Goal: Task Accomplishment & Management: Manage account settings

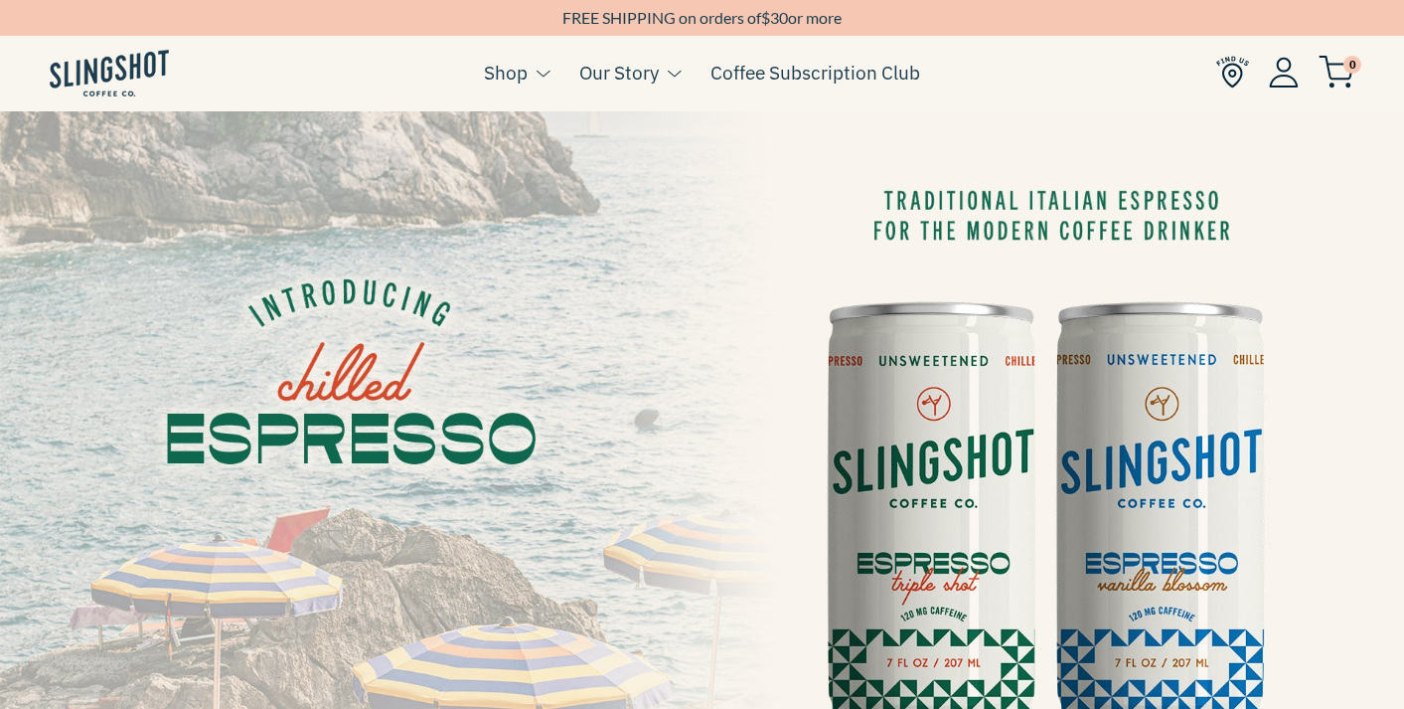
click at [1281, 77] on img at bounding box center [1284, 72] width 30 height 31
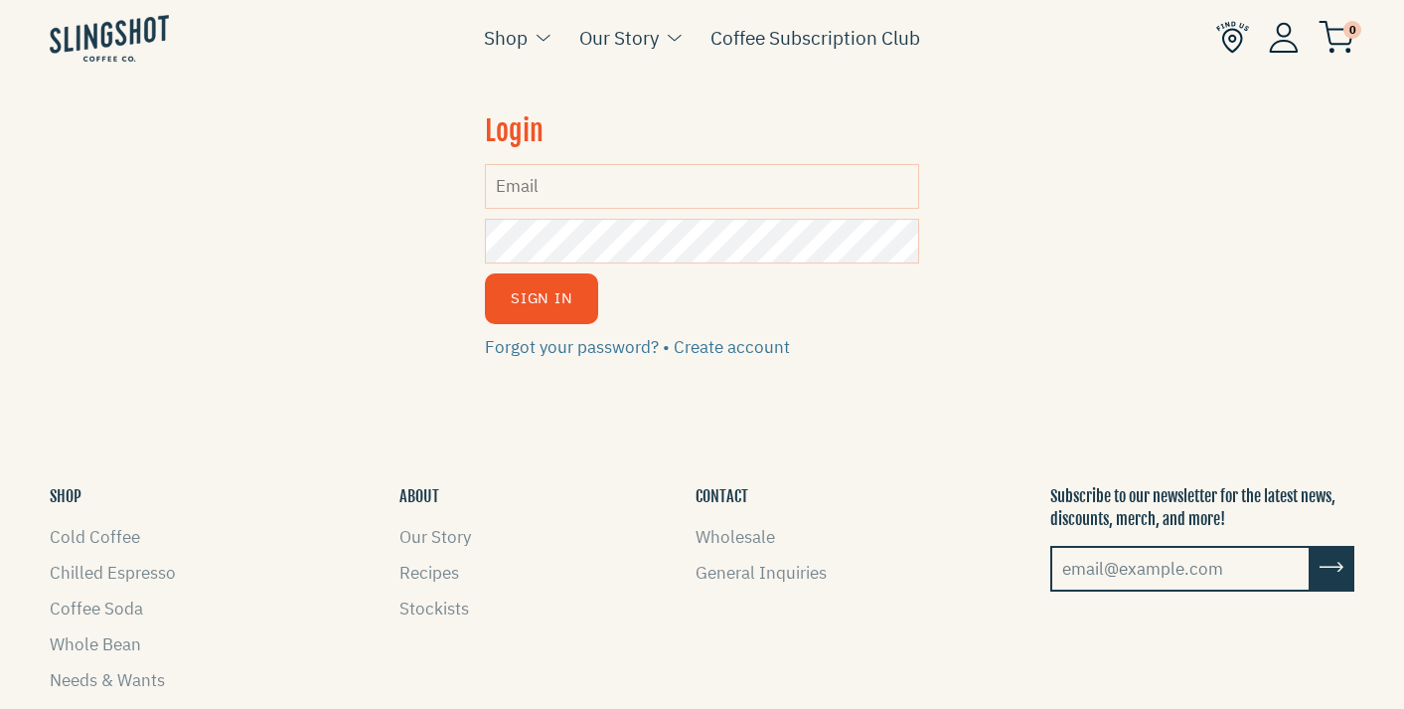
scroll to position [199, 0]
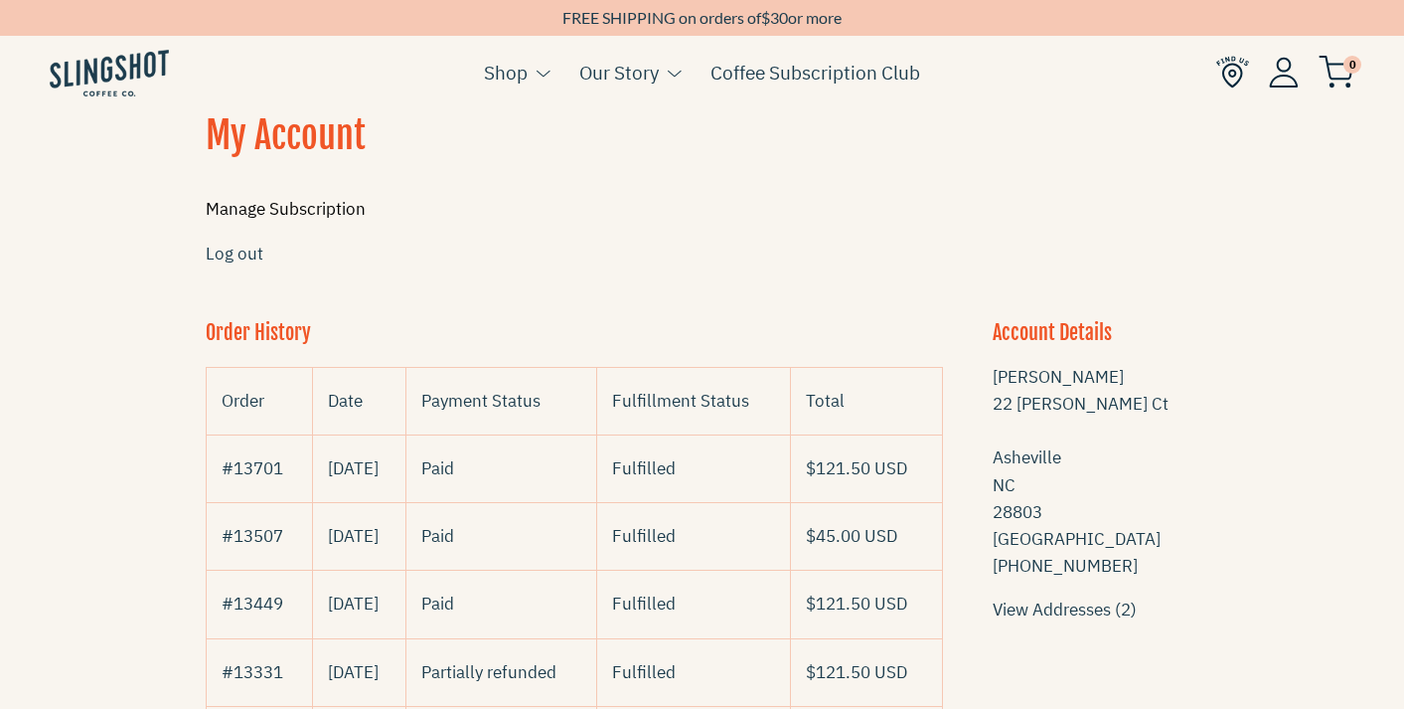
click at [301, 210] on link "Manage Subscription" at bounding box center [286, 209] width 160 height 22
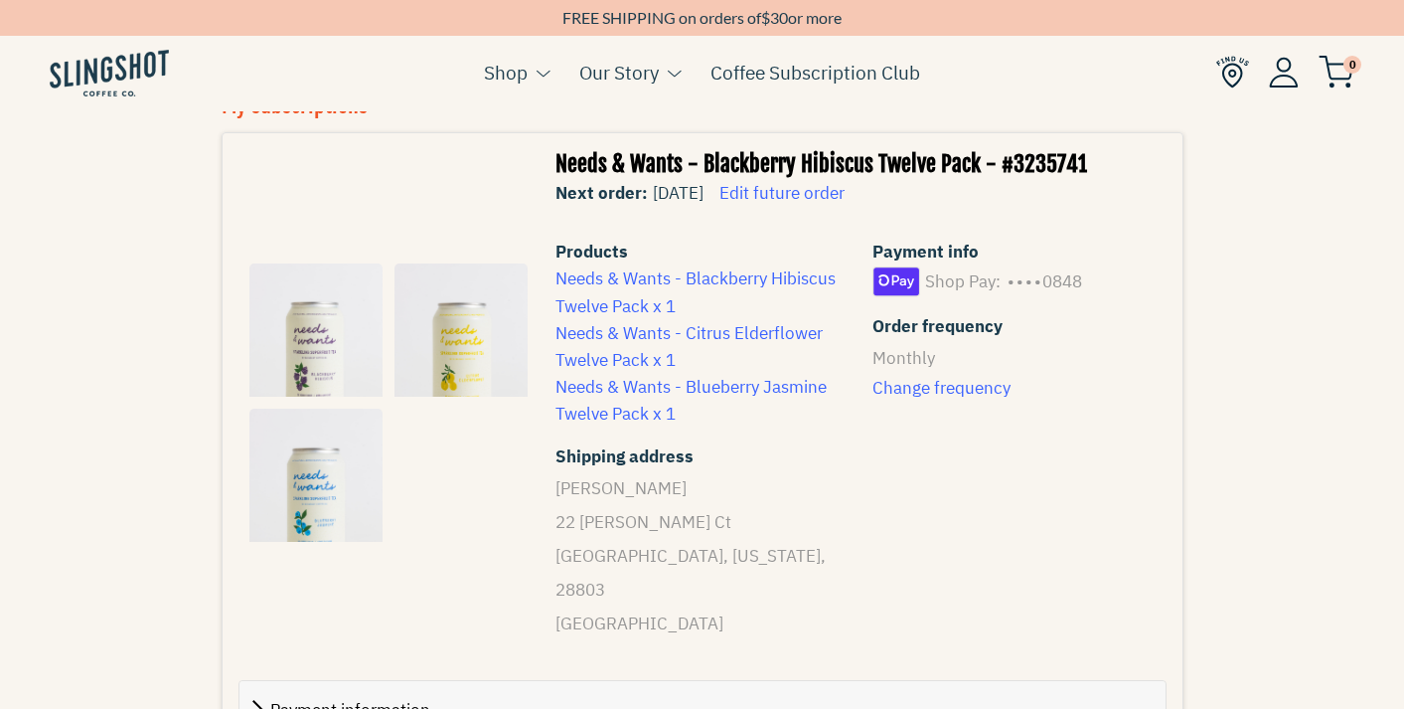
scroll to position [366, 0]
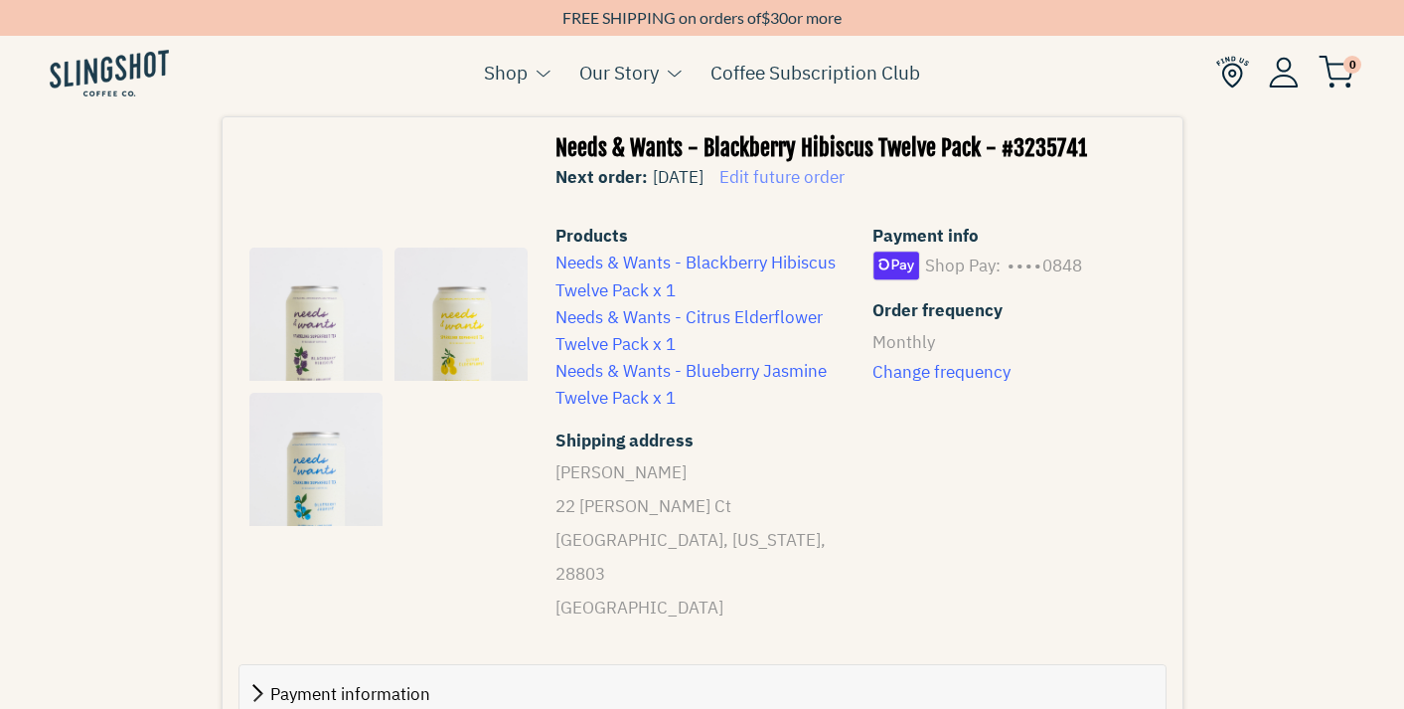
click at [845, 174] on span "Edit future order" at bounding box center [781, 177] width 125 height 22
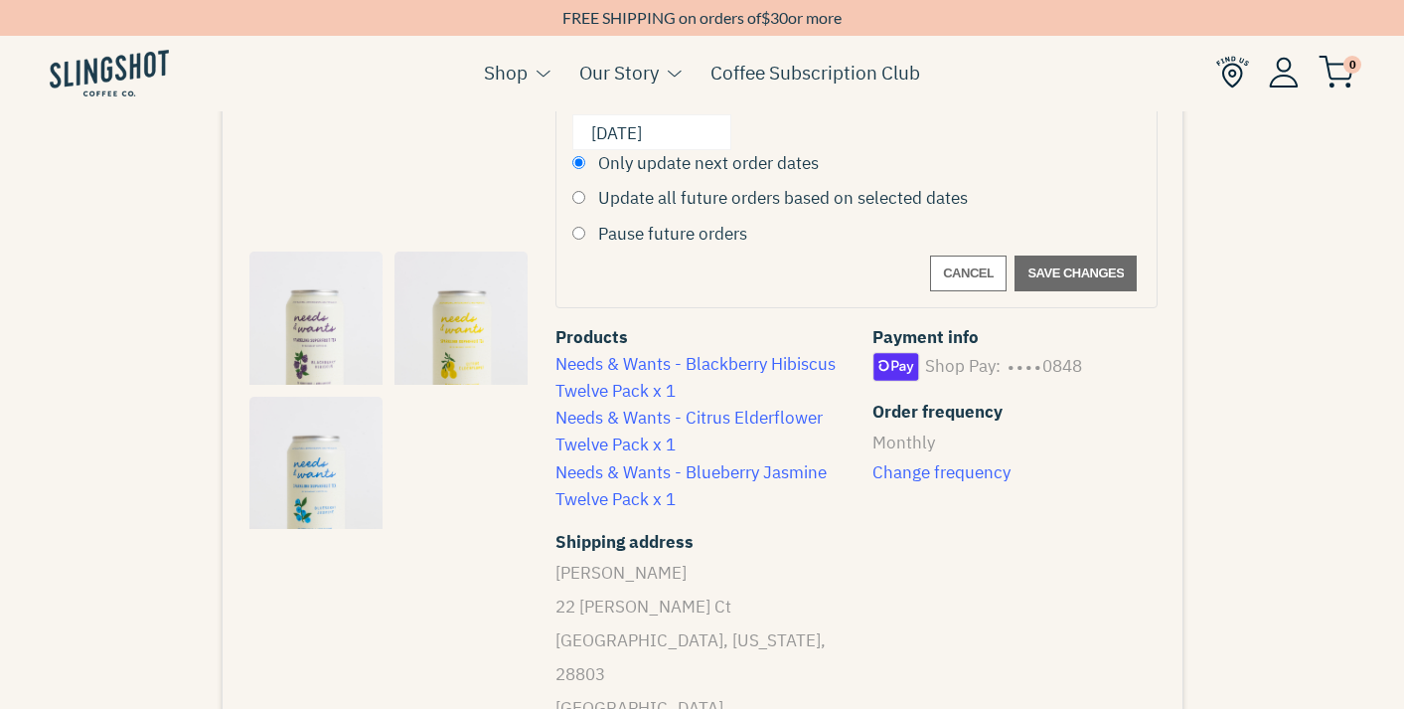
scroll to position [490, 0]
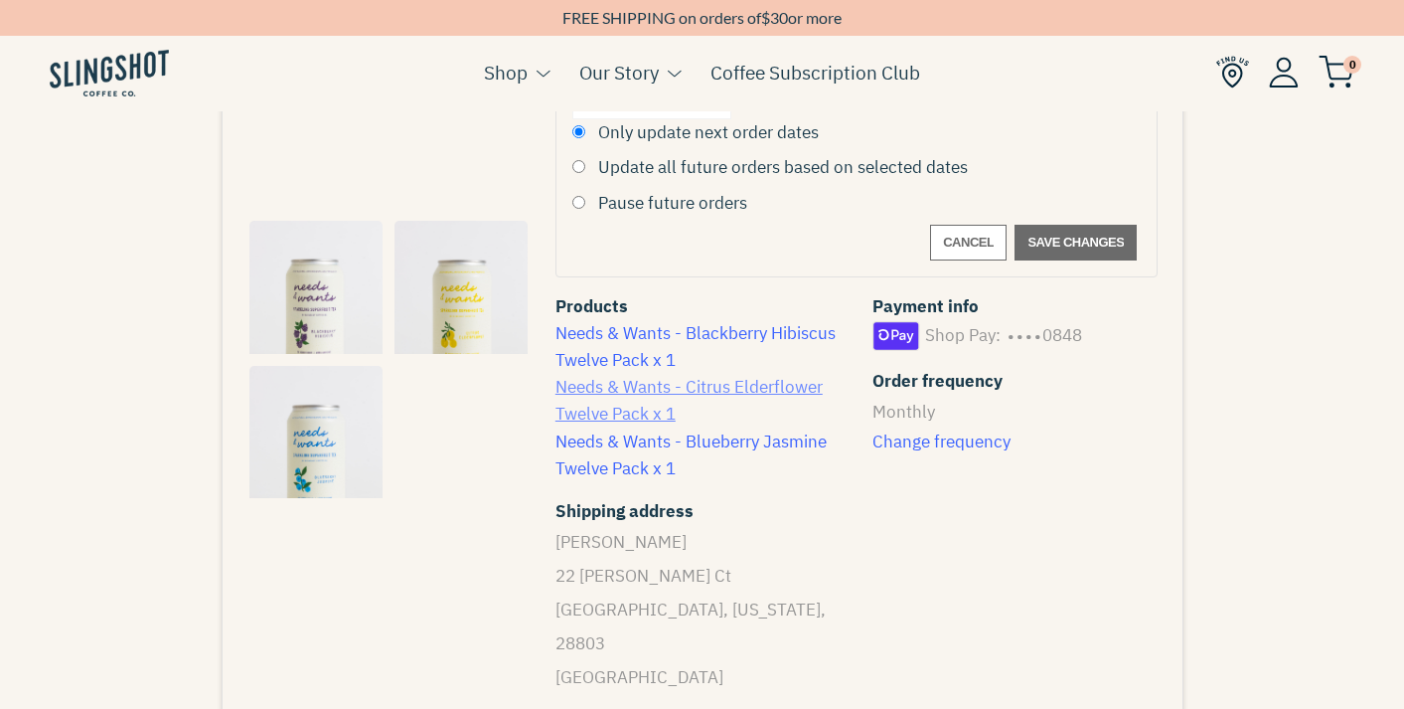
click at [622, 386] on link "Needs & Wants - Citrus Elderflower Twelve Pack x 1" at bounding box center [689, 400] width 267 height 49
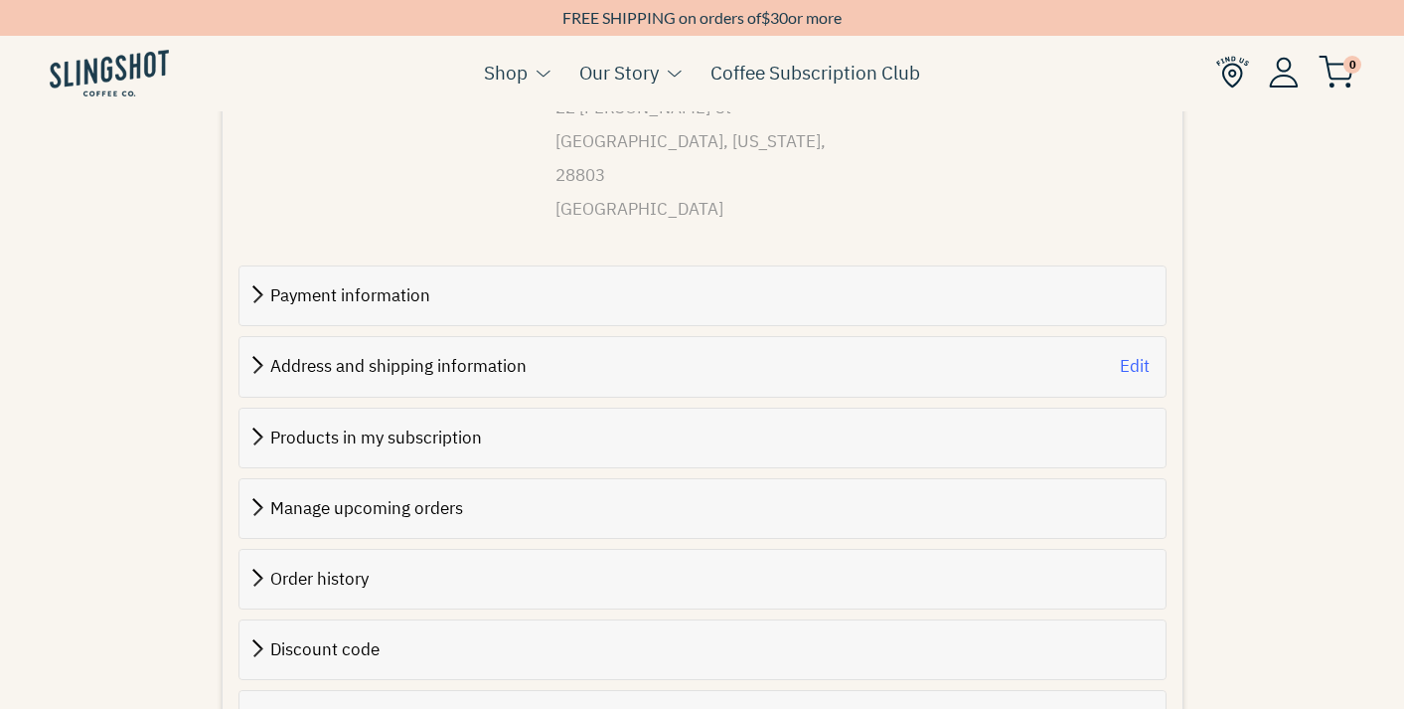
scroll to position [959, 0]
click at [464, 425] on span "Products in my subscription" at bounding box center [376, 436] width 212 height 22
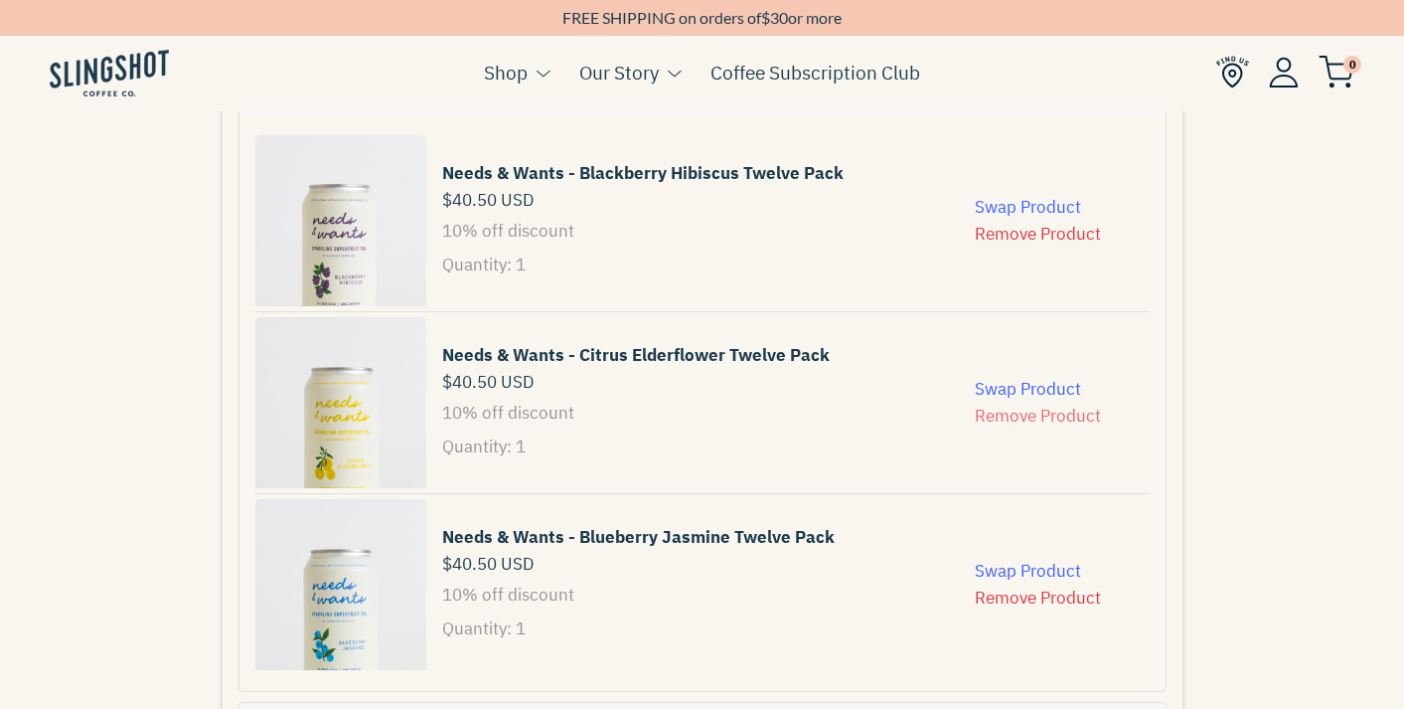
scroll to position [1317, 0]
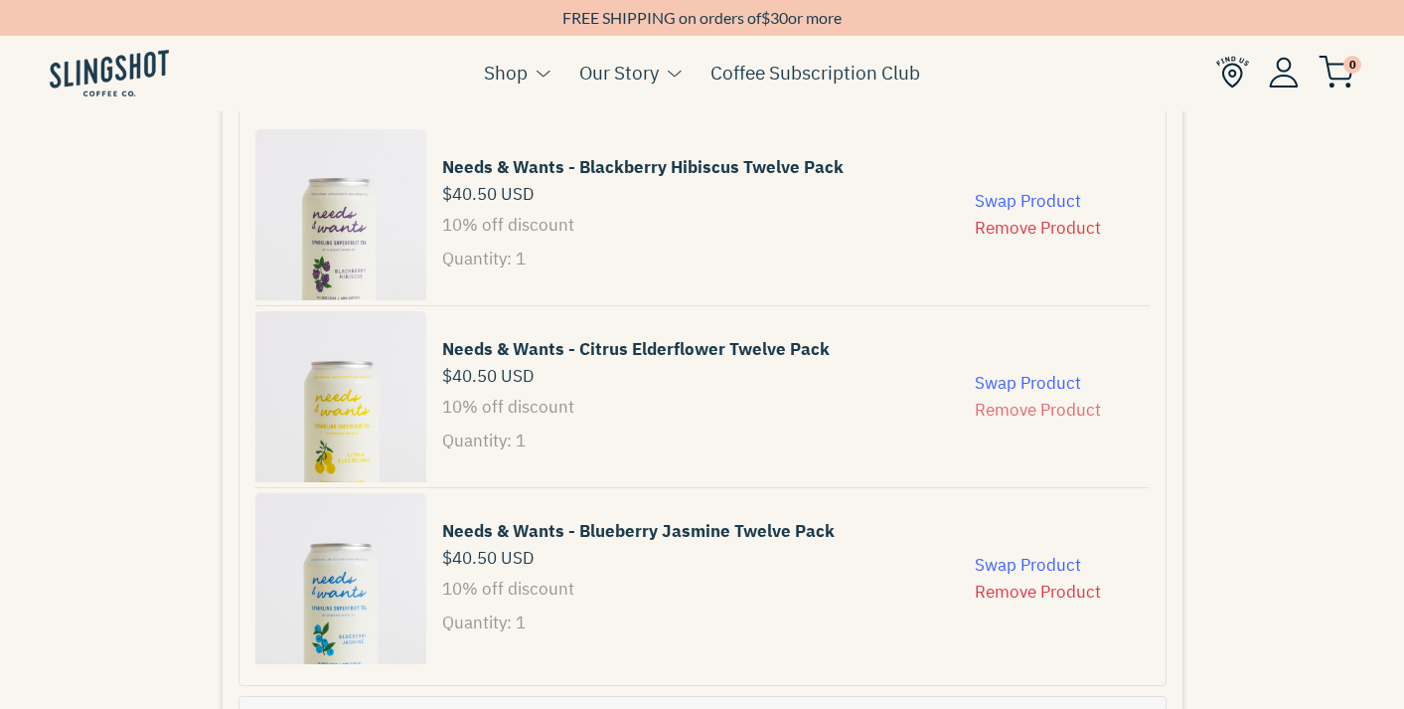
click at [1045, 397] on button "Remove Product" at bounding box center [1038, 410] width 126 height 27
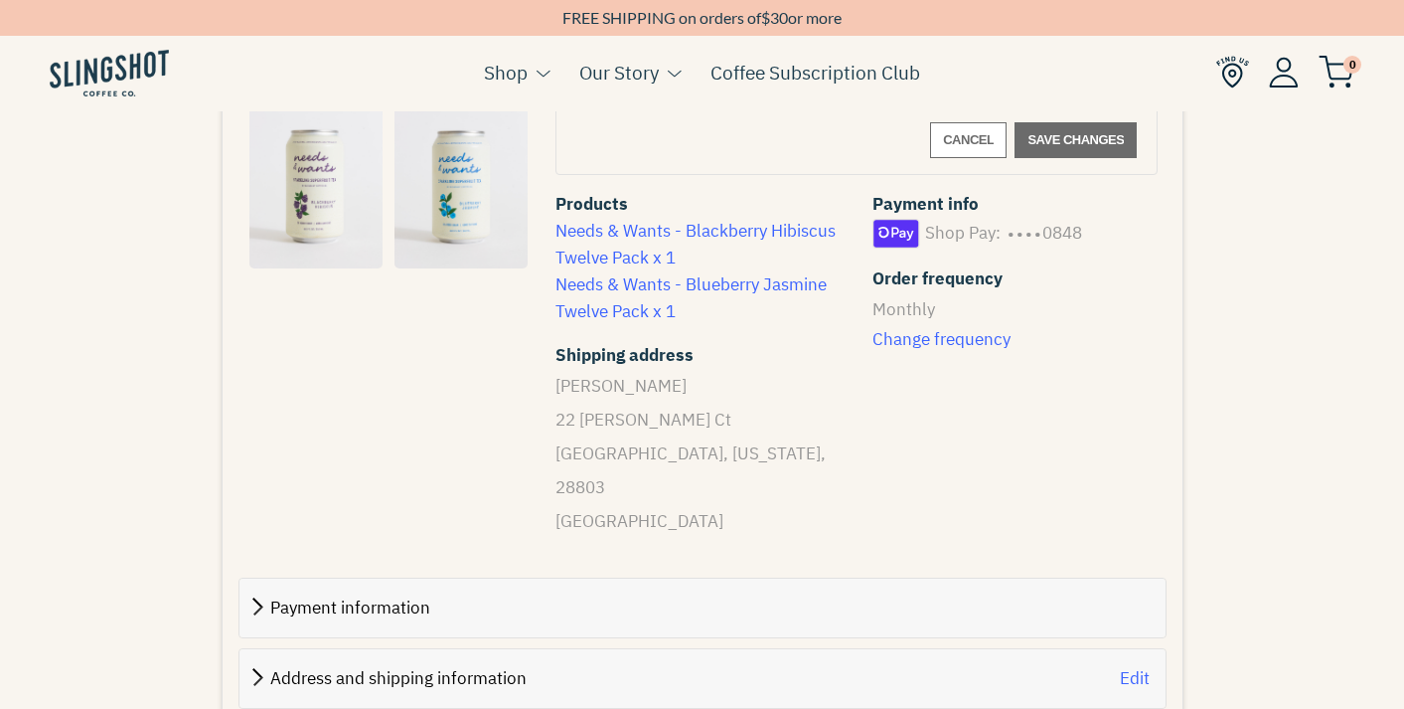
scroll to position [565, 0]
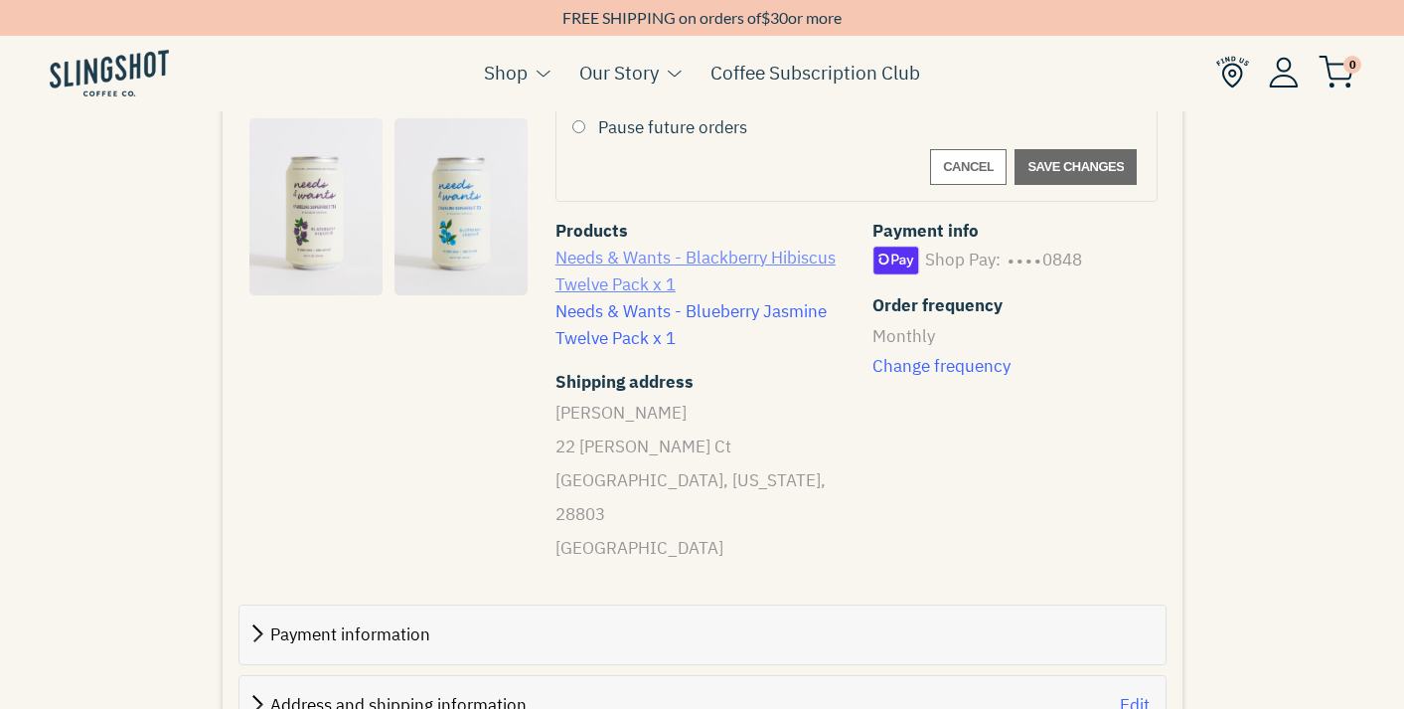
click at [740, 261] on link "Needs & Wants - Blackberry Hibiscus Twelve Pack x 1" at bounding box center [696, 270] width 280 height 49
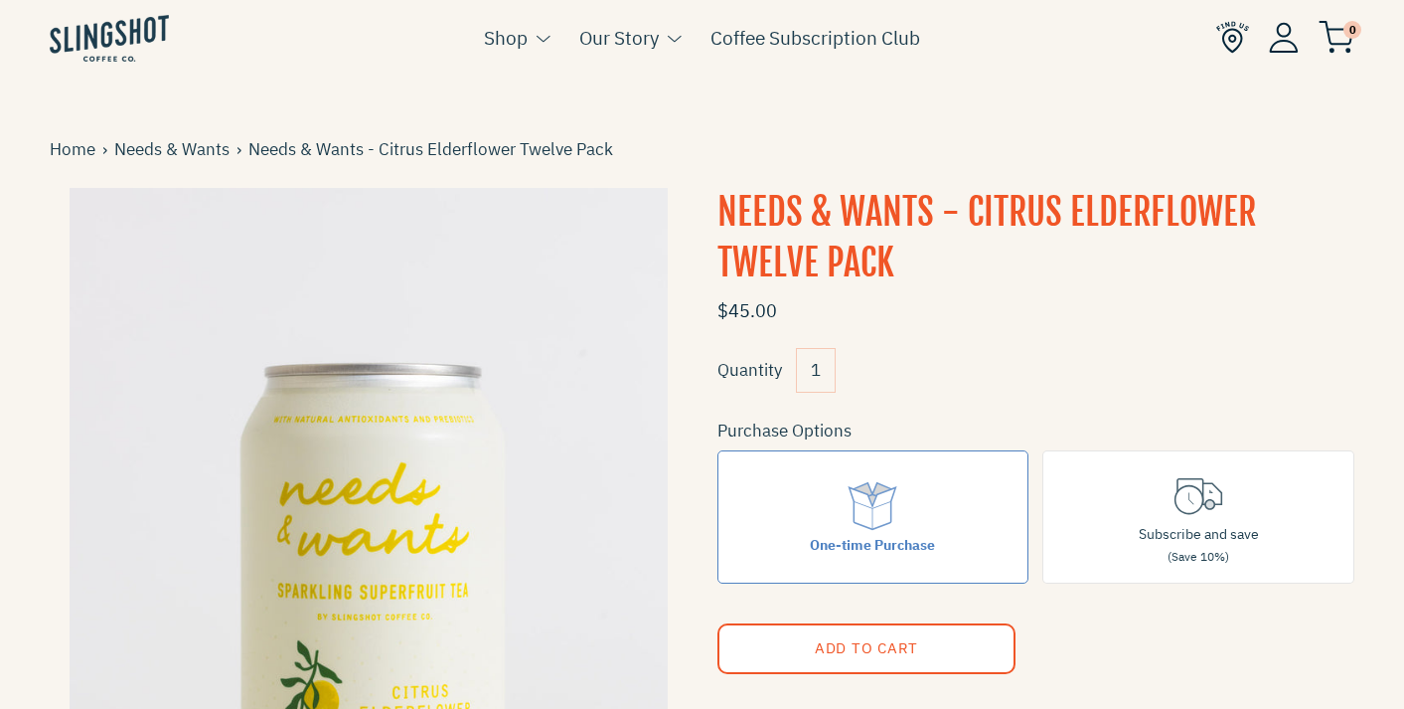
click at [823, 374] on input "1" at bounding box center [816, 370] width 40 height 45
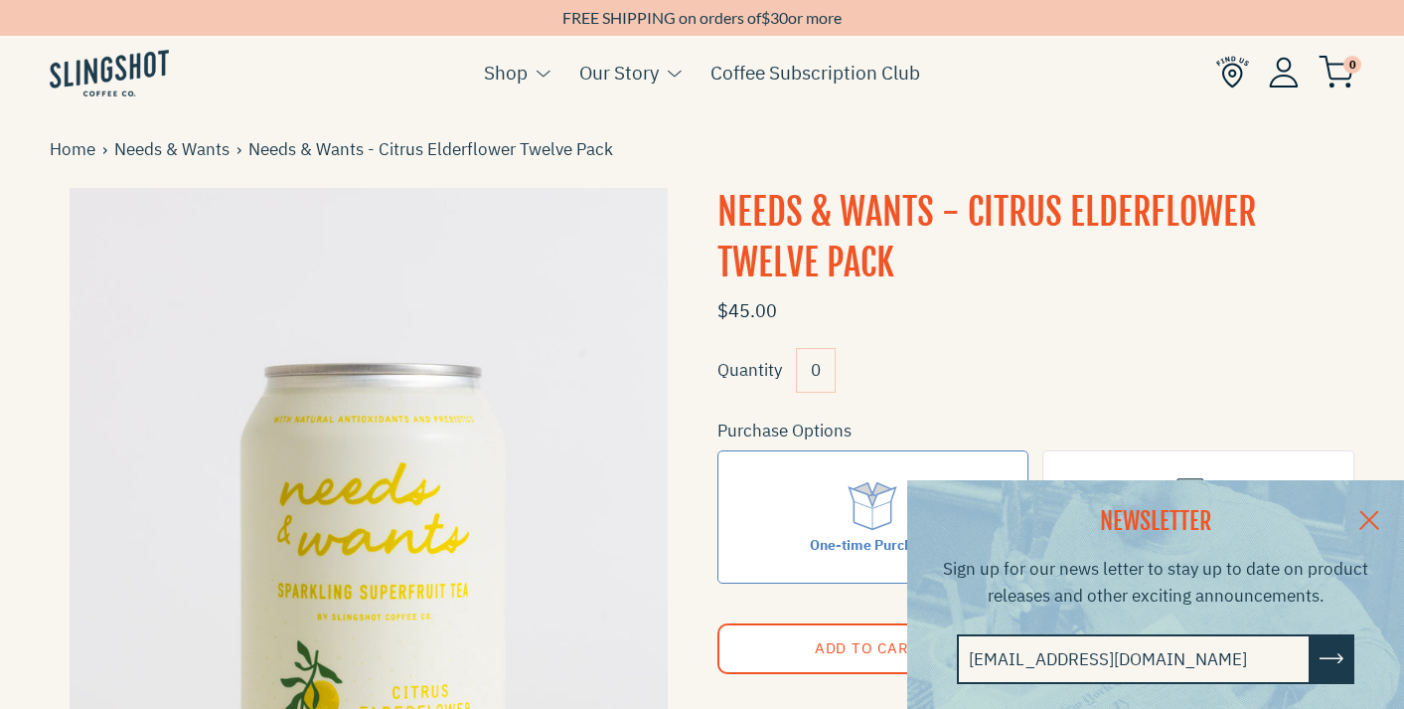
type input "0"
click at [717, 623] on button "Add to Cart" at bounding box center [866, 648] width 298 height 51
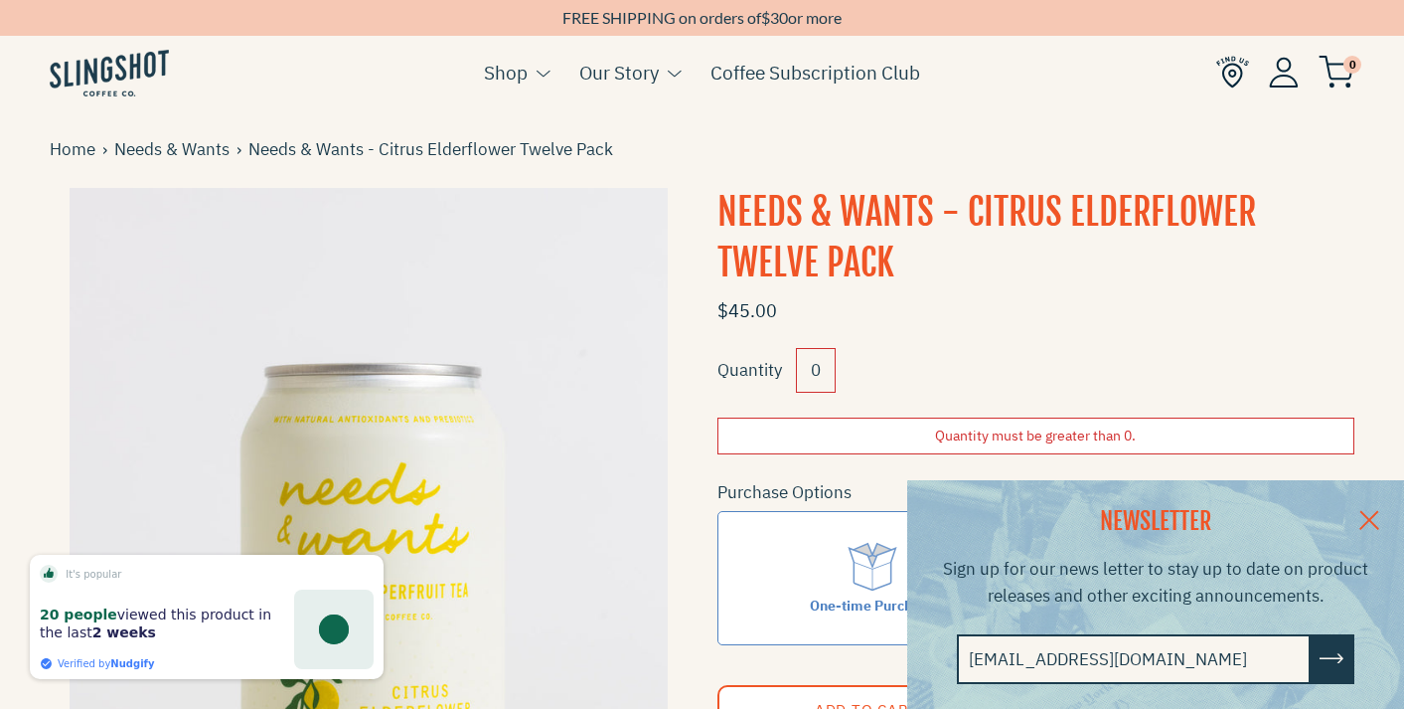
click at [1371, 503] on link at bounding box center [1370, 518] width 70 height 77
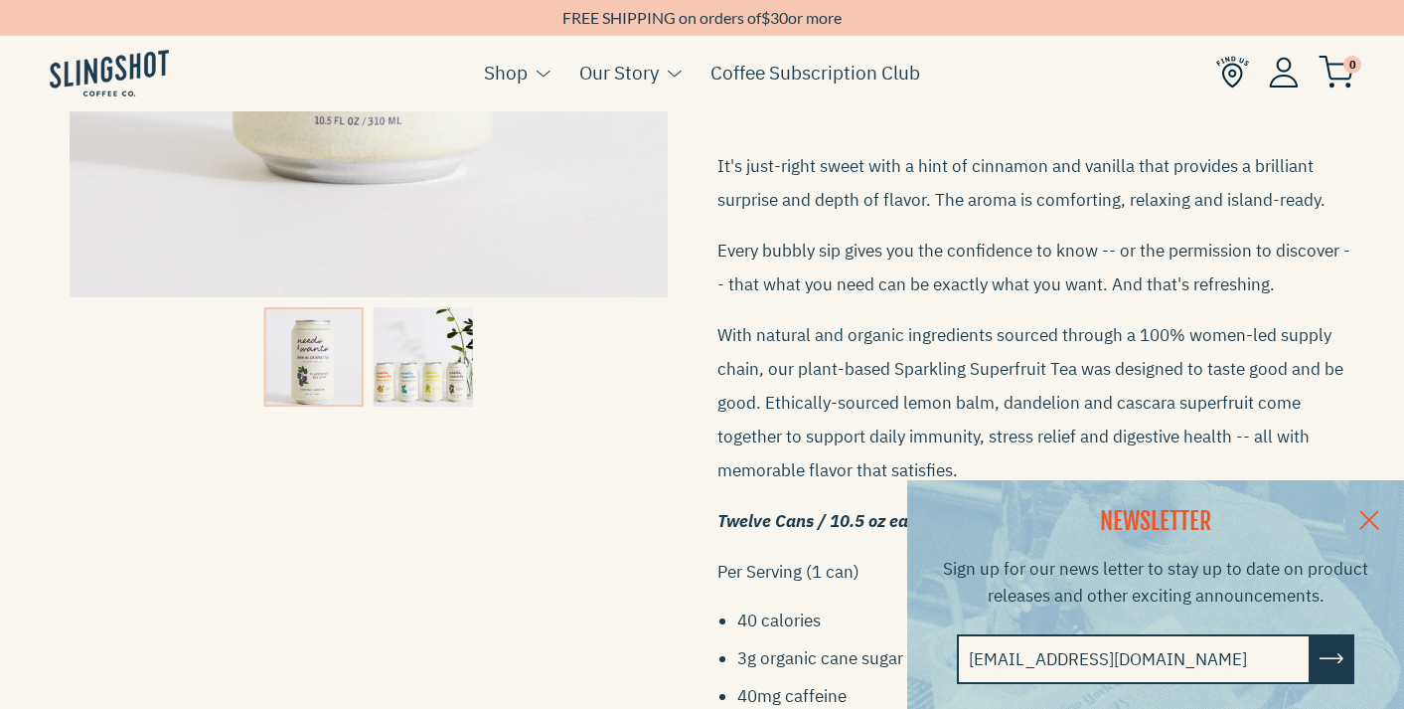
scroll to position [706, 0]
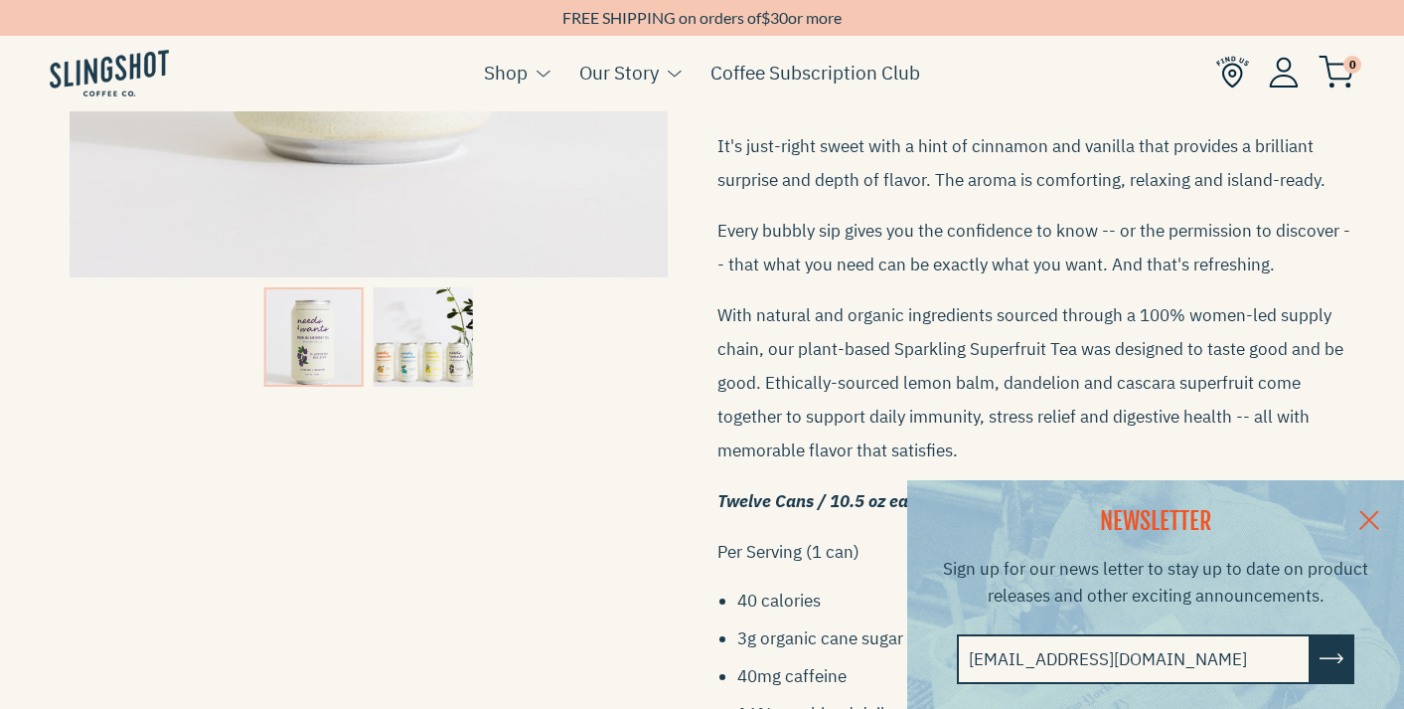
click at [1368, 527] on link at bounding box center [1370, 518] width 70 height 77
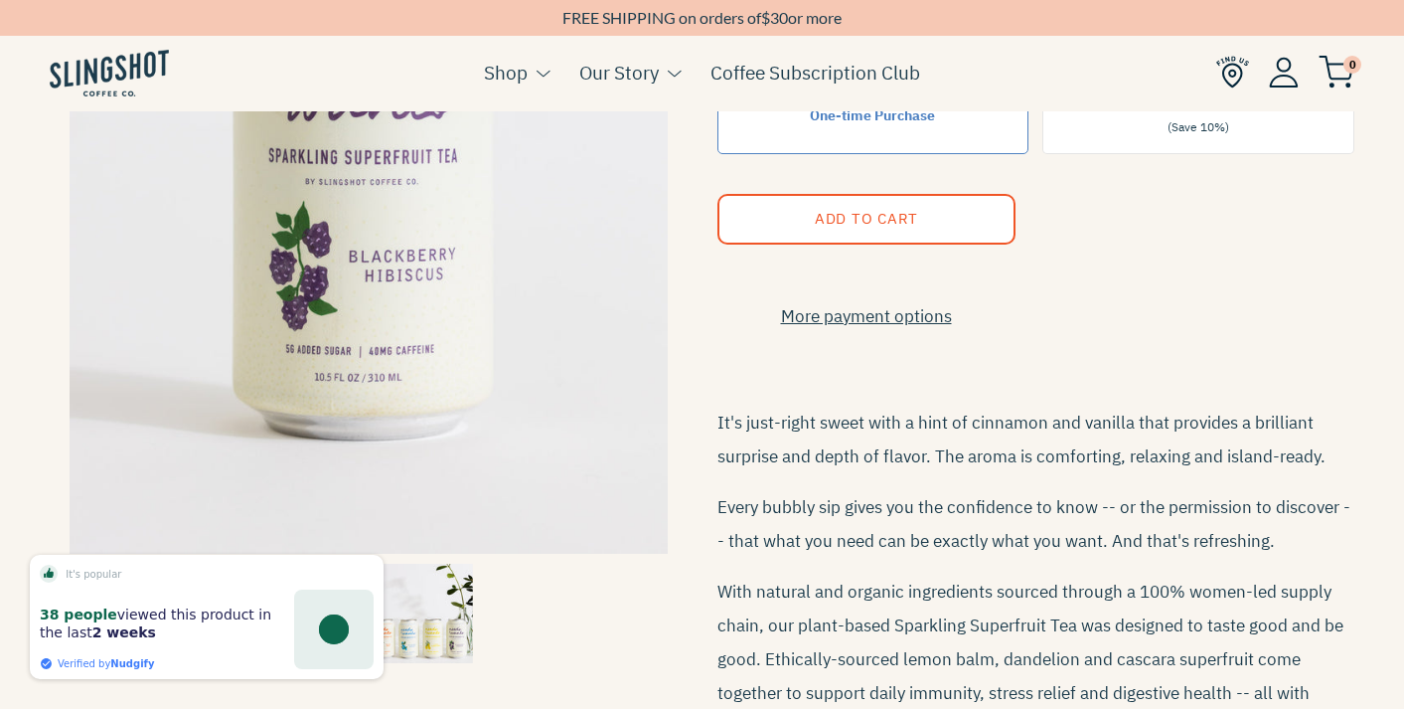
scroll to position [0, 0]
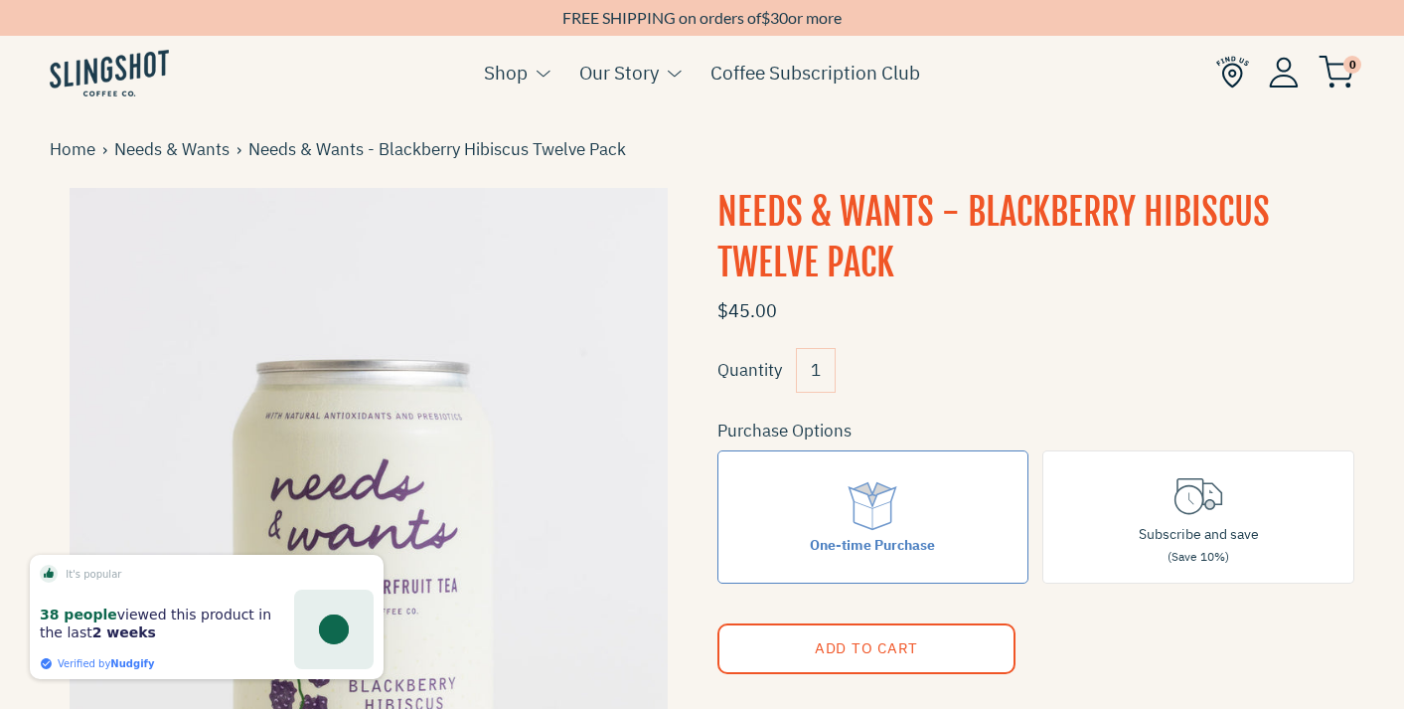
click at [1286, 79] on img at bounding box center [1284, 72] width 30 height 31
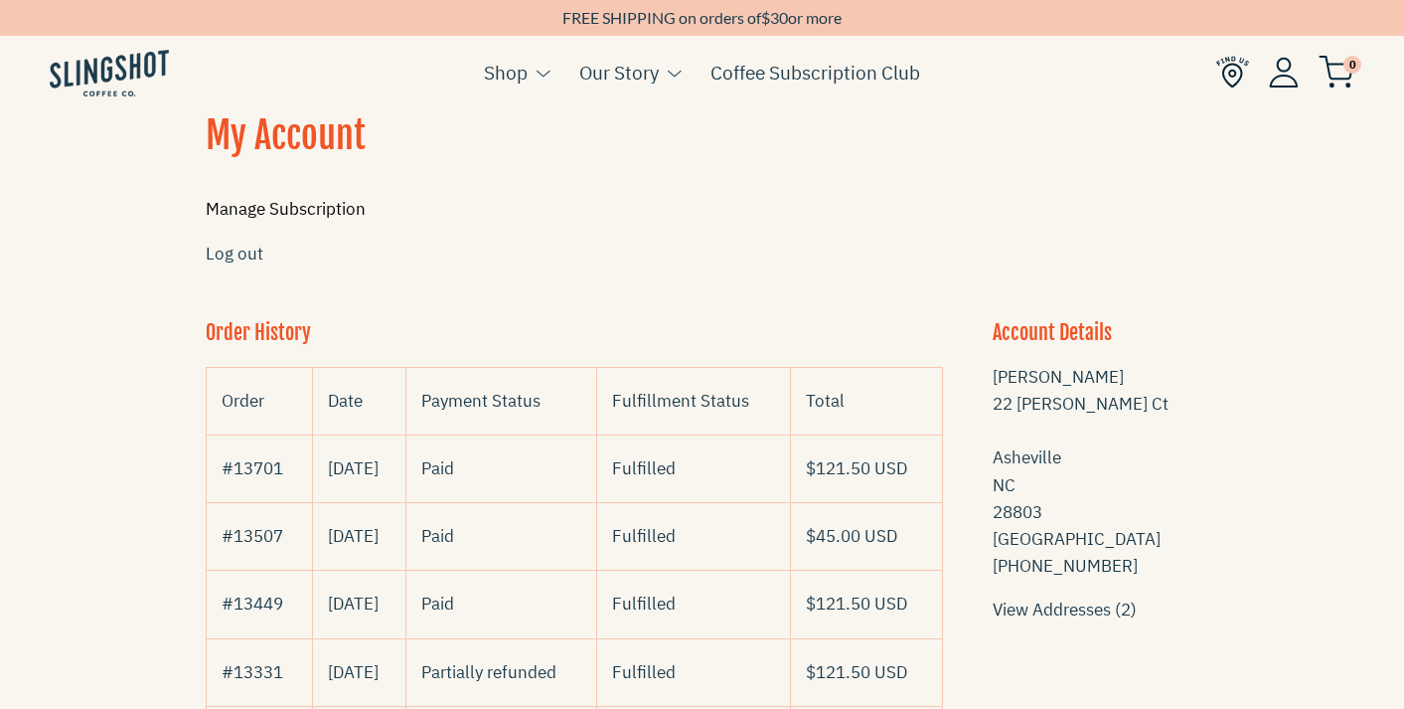
click at [349, 212] on link "Manage Subscription" at bounding box center [286, 209] width 160 height 22
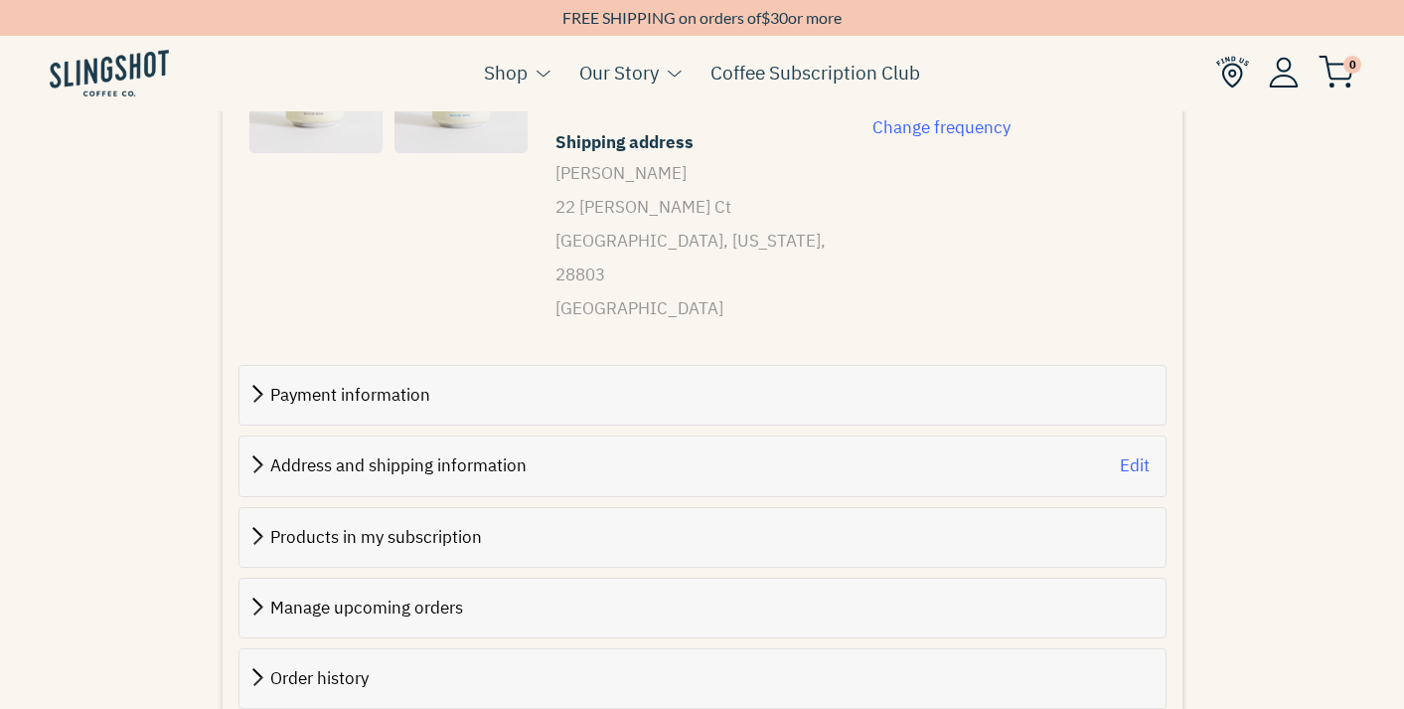
scroll to position [612, 0]
click at [511, 522] on div "Products in my subscription" at bounding box center [702, 535] width 894 height 27
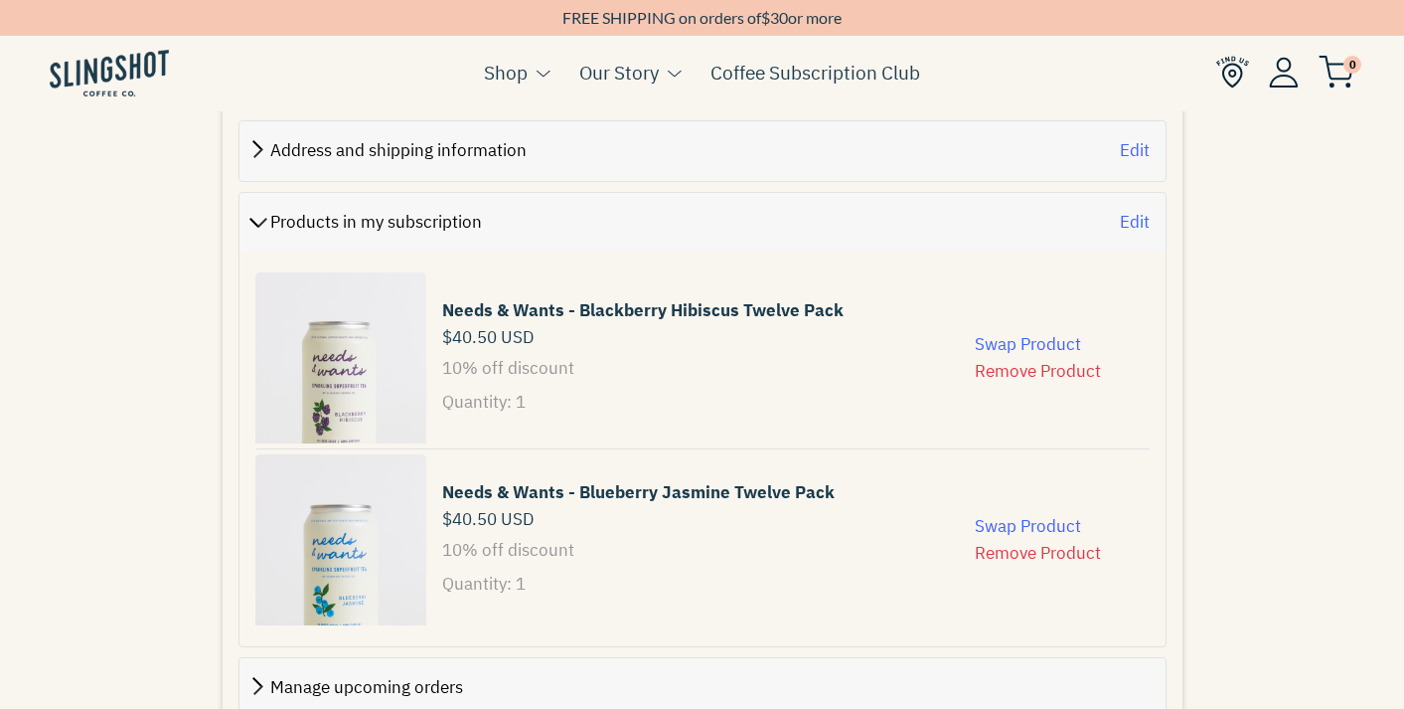
scroll to position [932, 0]
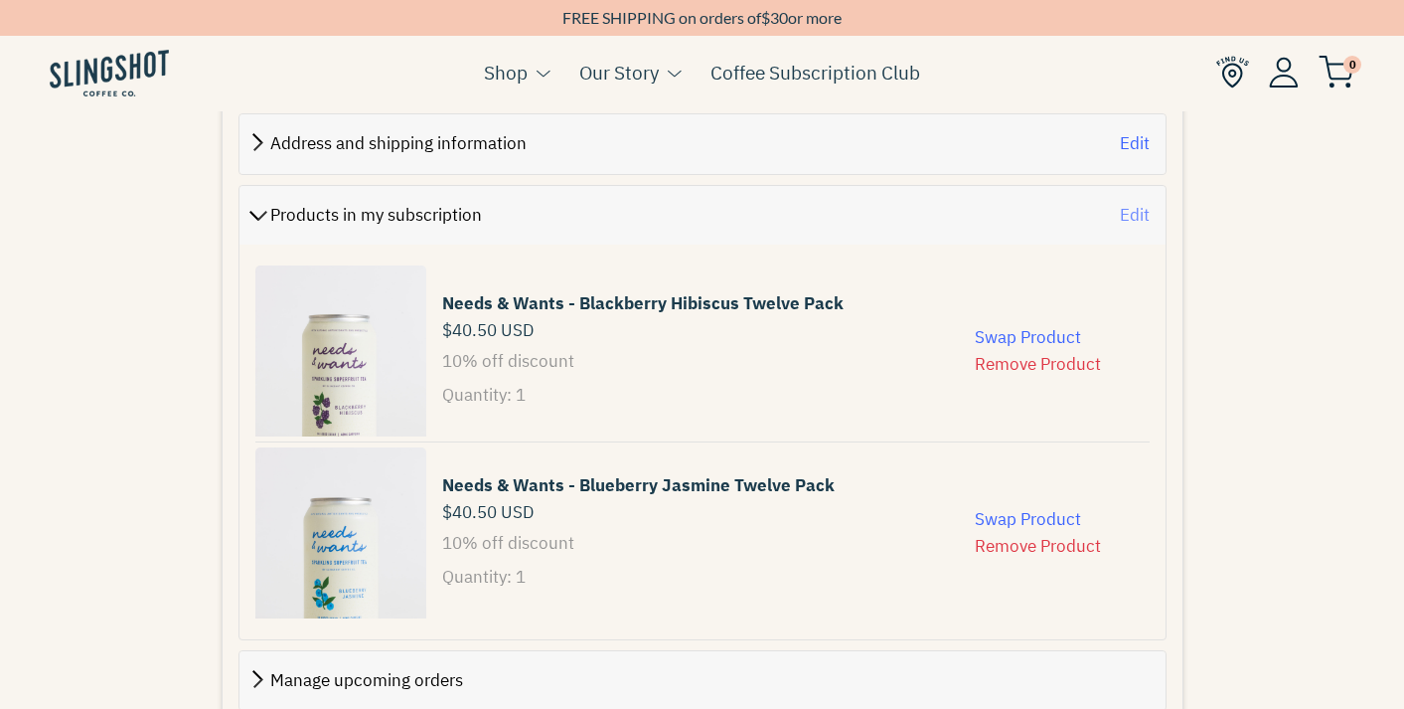
click at [1142, 202] on button "Edit" at bounding box center [1135, 215] width 30 height 27
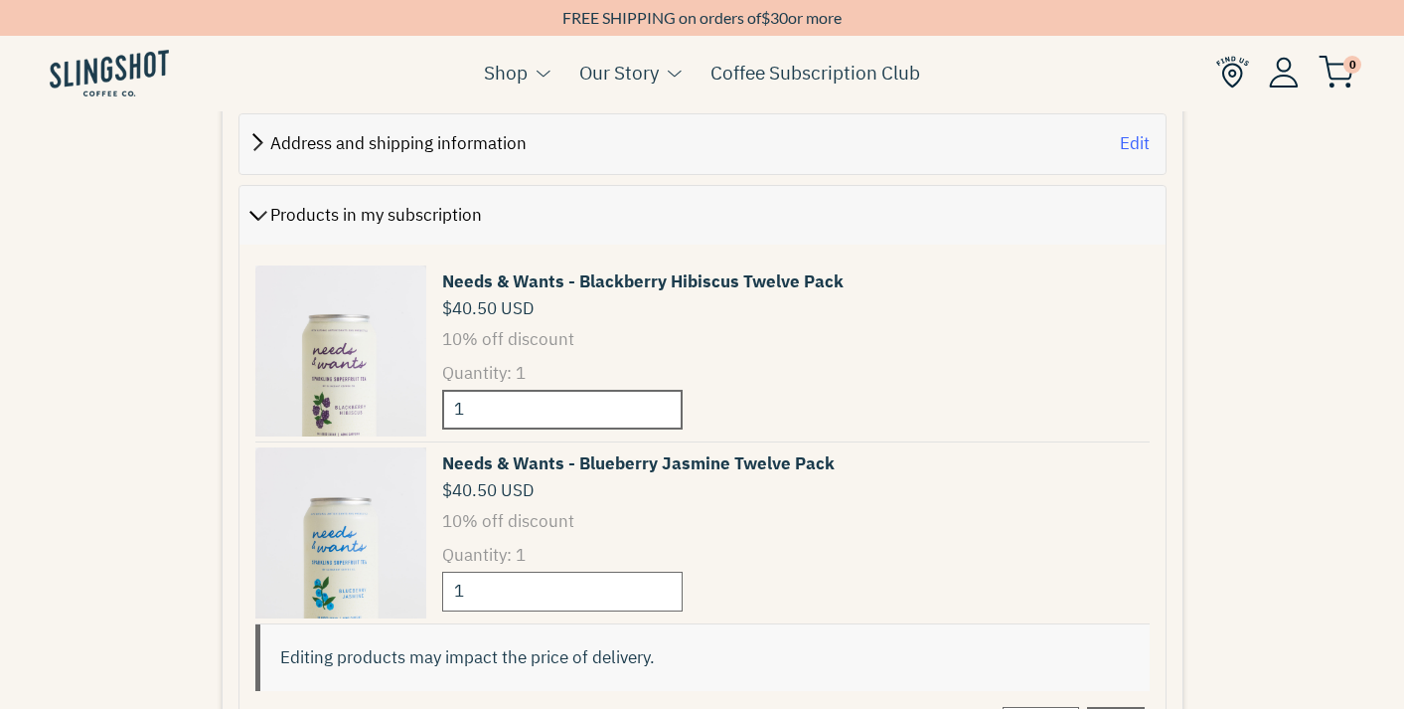
drag, startPoint x: 500, startPoint y: 370, endPoint x: 417, endPoint y: 369, distance: 82.5
click at [417, 369] on div "Needs & Wants - Blackberry Hibiscus Twelve Pack $40.50 USD 10% off discount Qua…" at bounding box center [702, 351] width 894 height 182
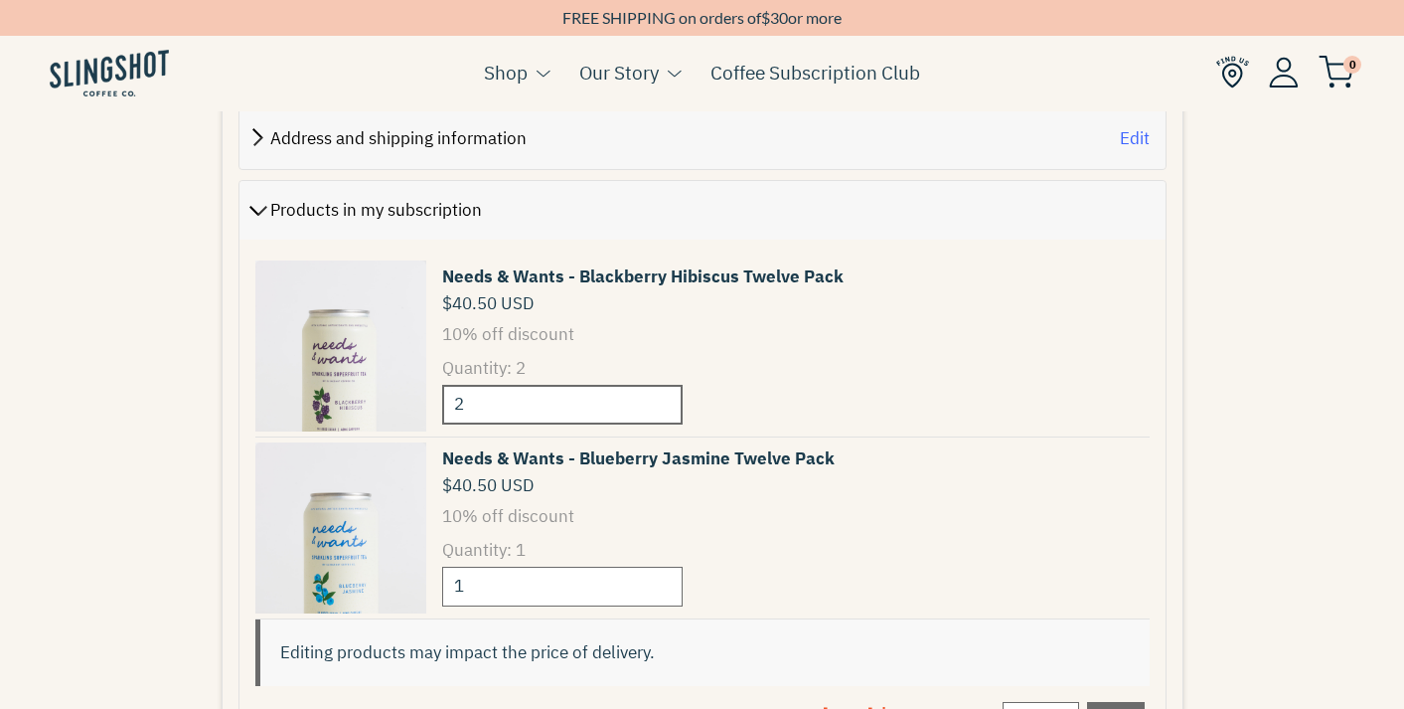
scroll to position [948, 0]
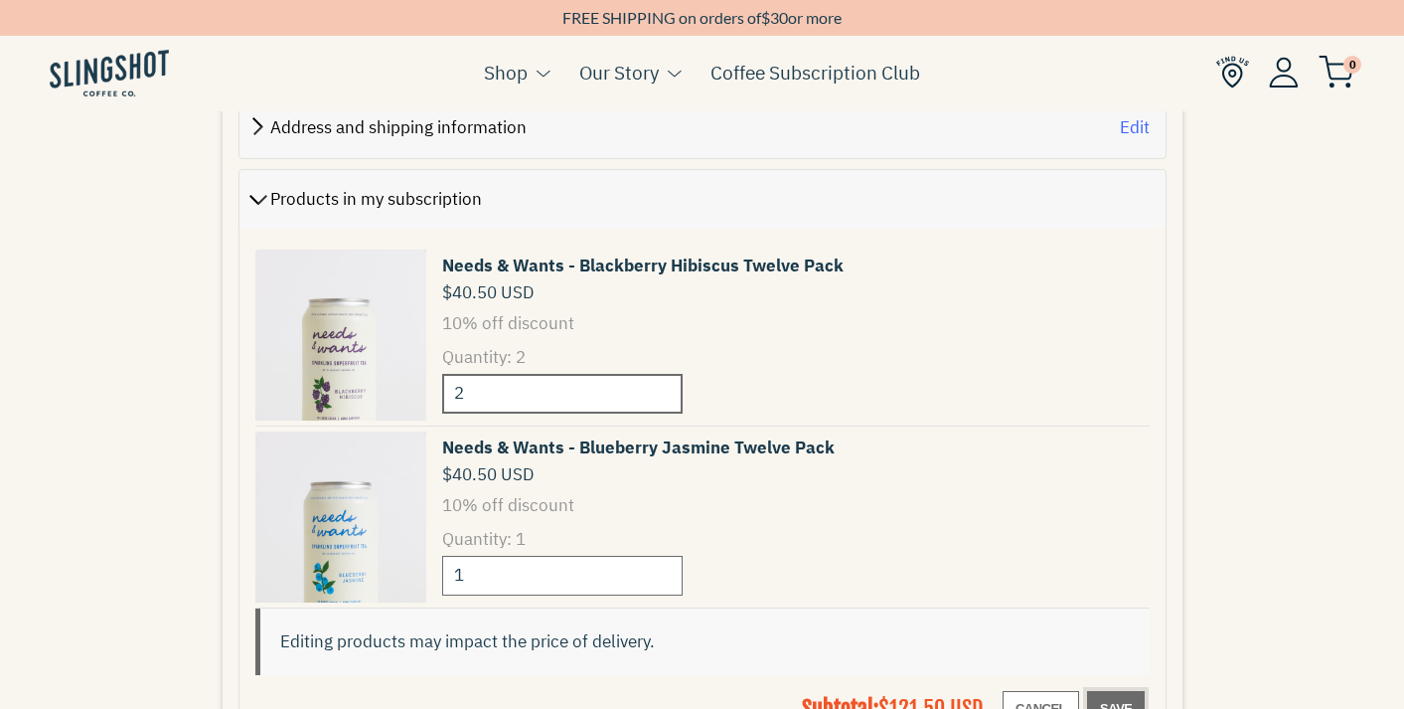
type input "2"
click at [1114, 697] on span "Save" at bounding box center [1116, 709] width 32 height 24
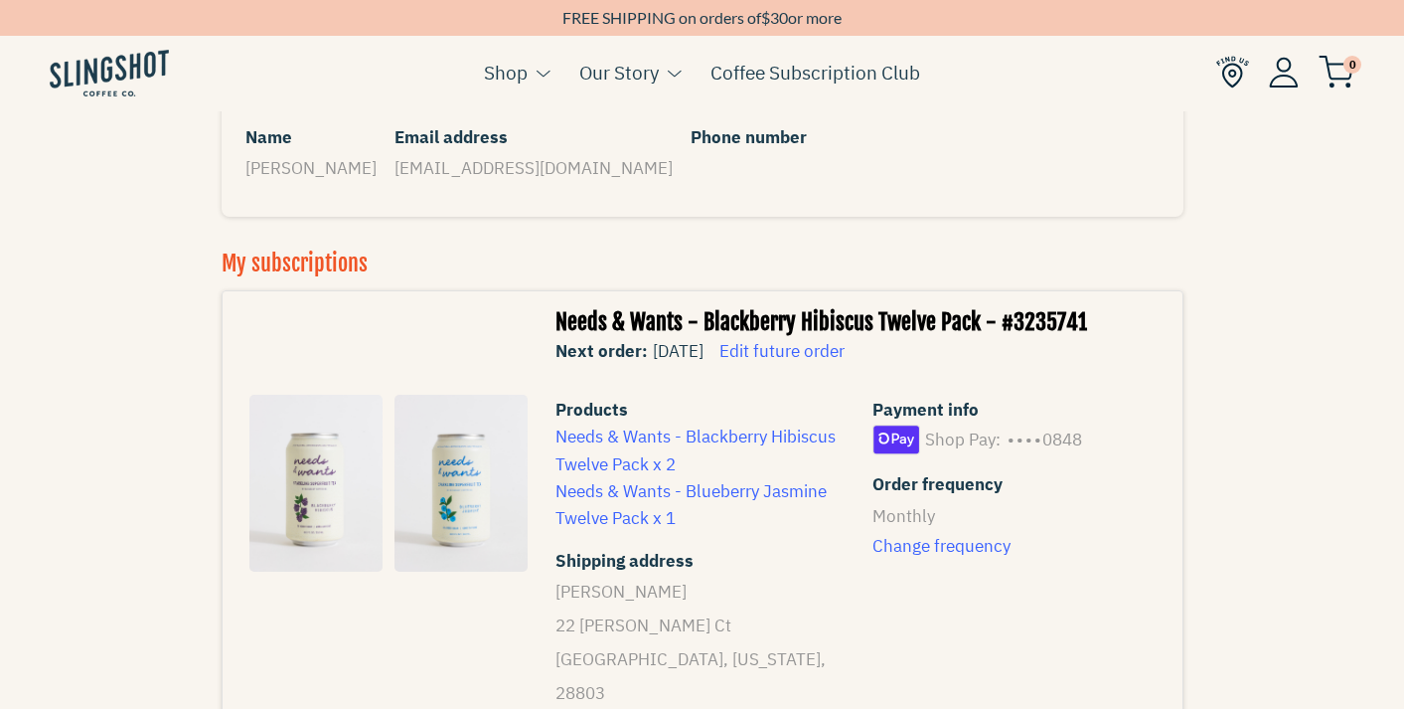
scroll to position [194, 0]
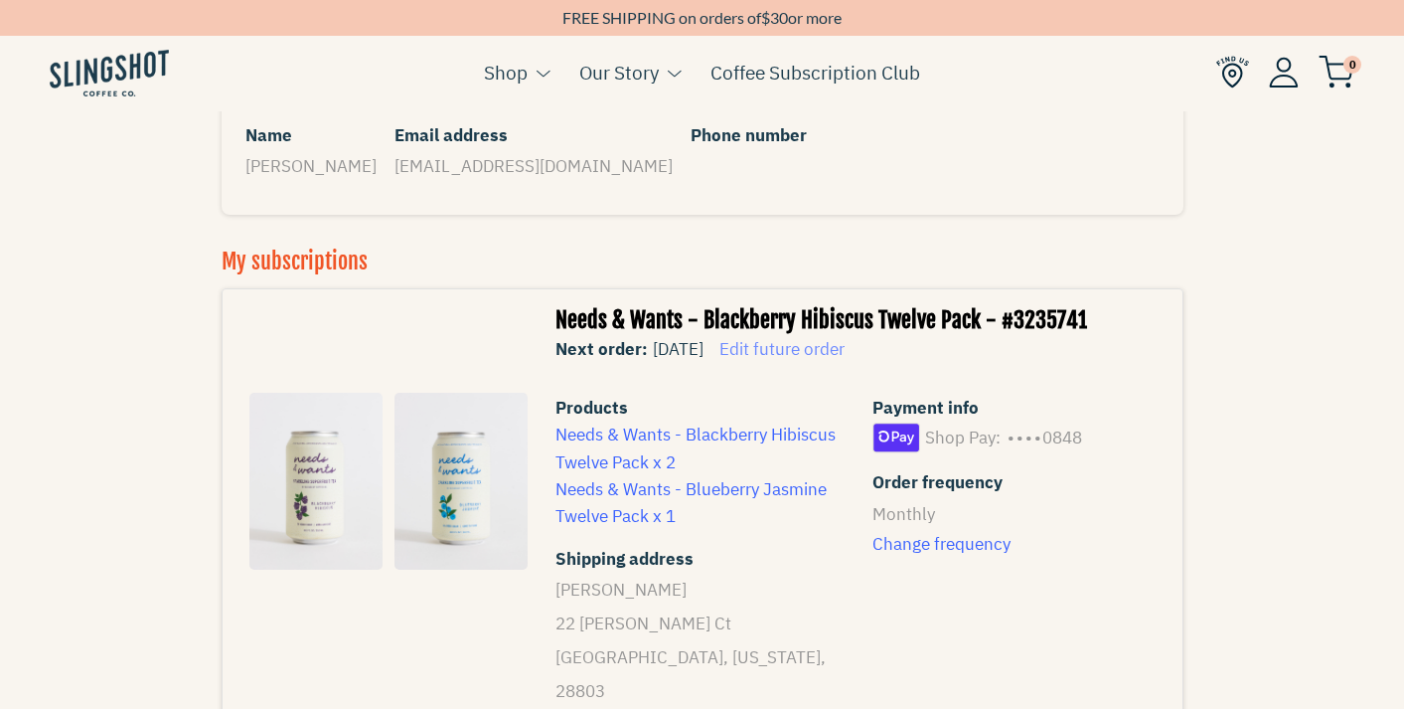
click at [845, 355] on span "Edit future order" at bounding box center [781, 349] width 125 height 22
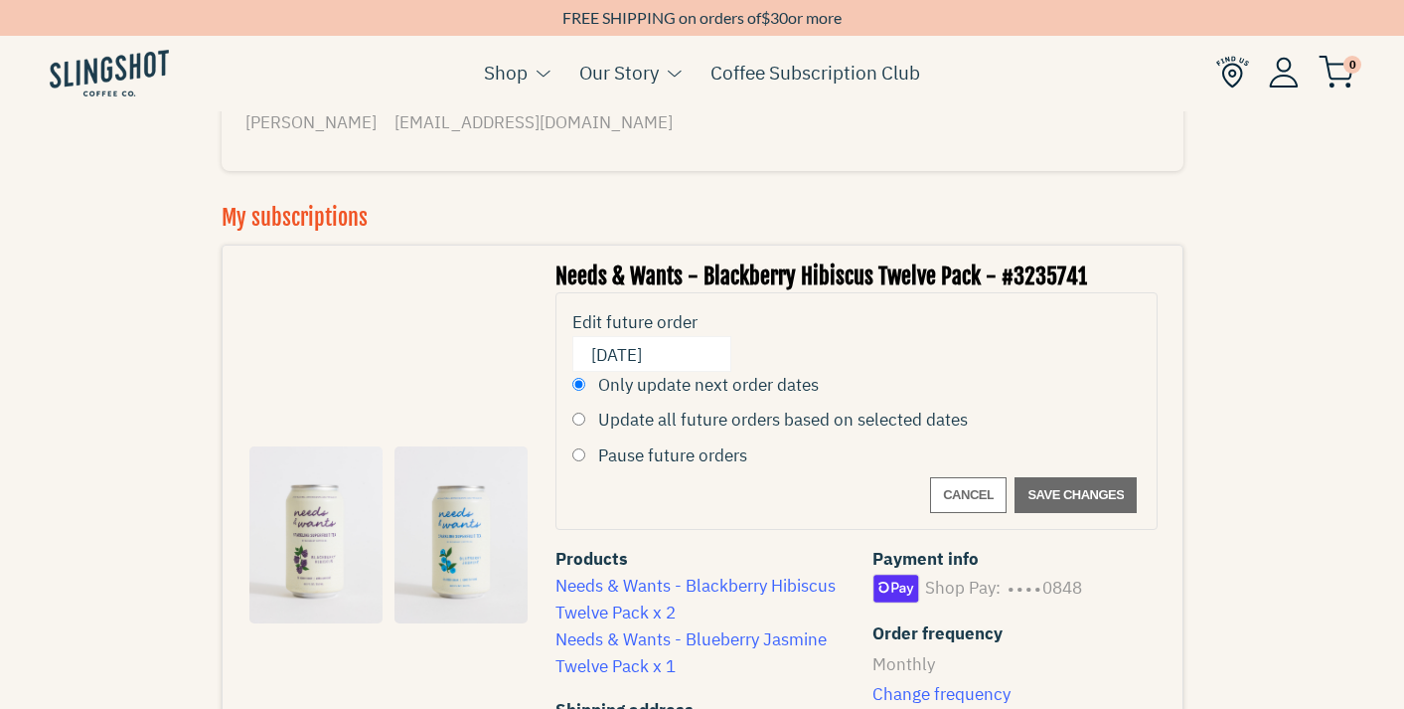
scroll to position [248, 0]
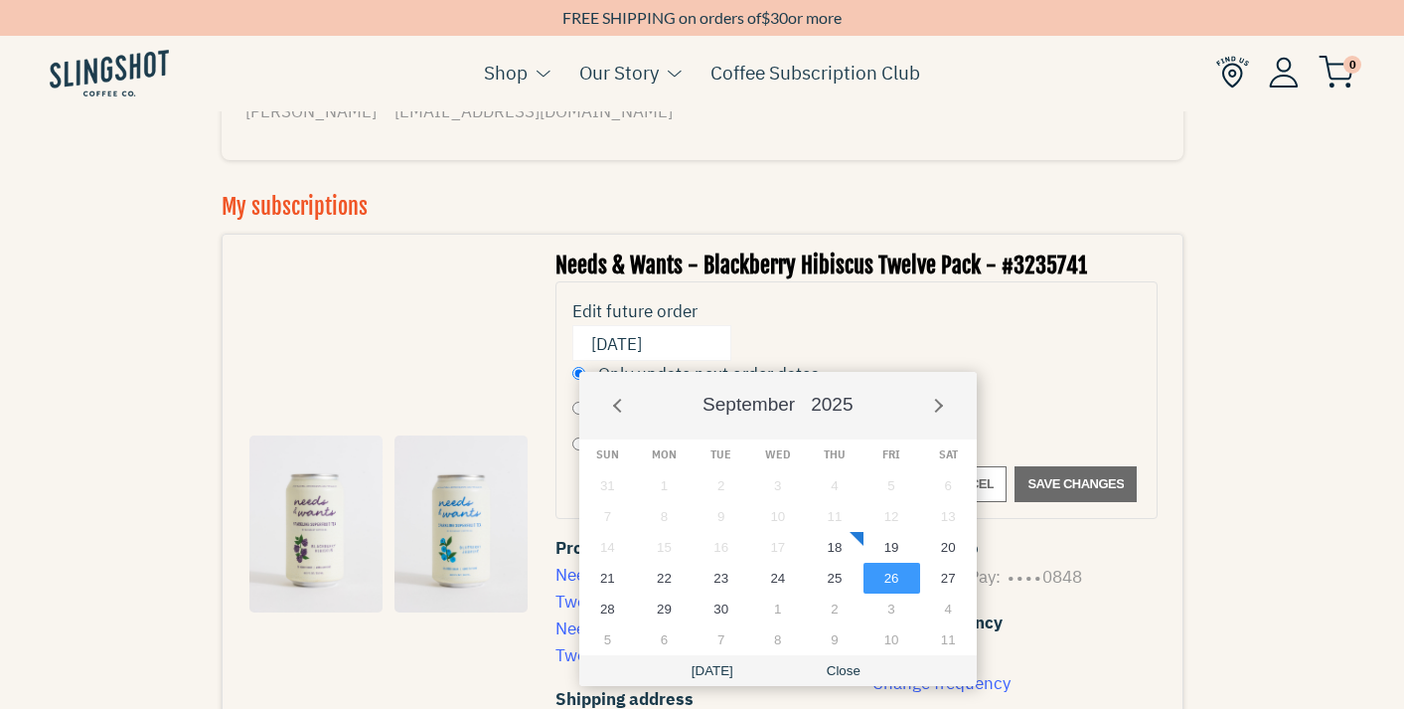
click at [712, 350] on input "[DATE]" at bounding box center [651, 344] width 145 height 39
click at [893, 542] on button "19" at bounding box center [892, 547] width 57 height 31
type input "[DATE]"
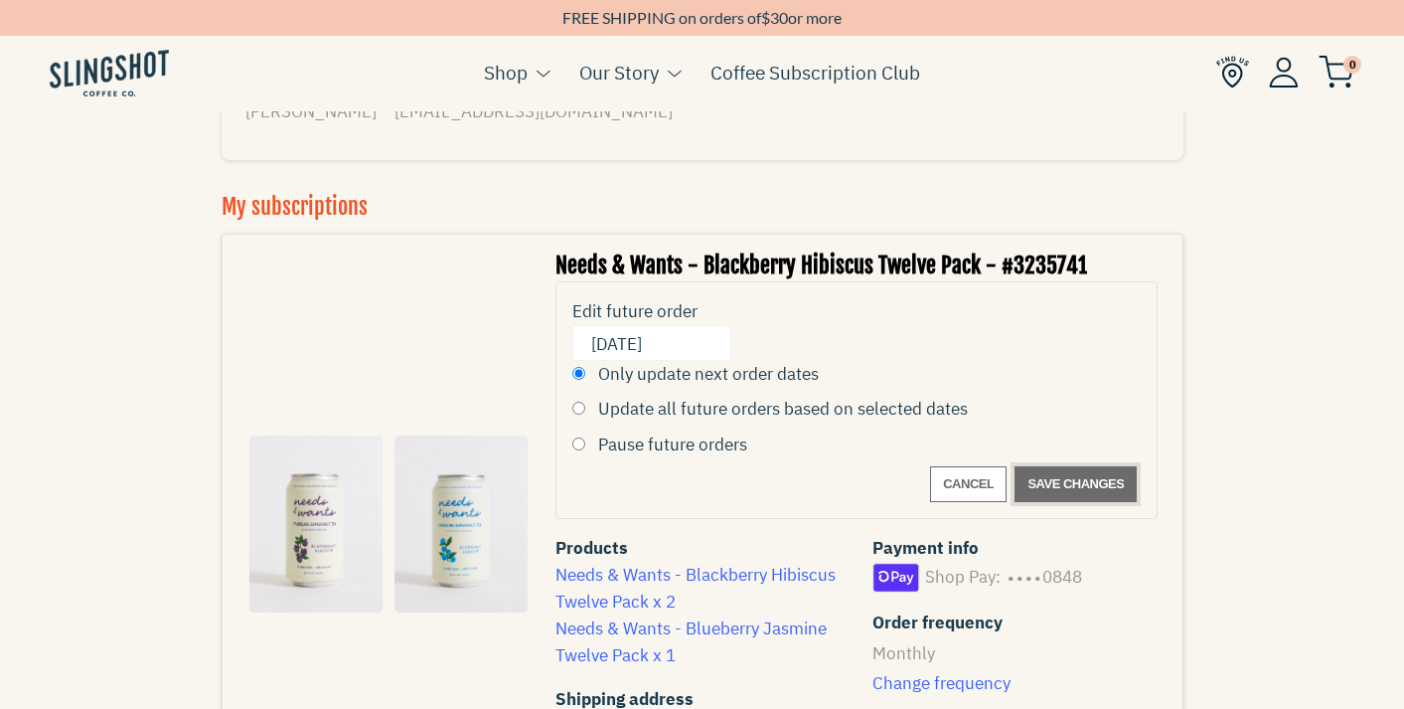
click at [1063, 482] on span "Save changes" at bounding box center [1076, 484] width 96 height 24
